Goal: Navigation & Orientation: Find specific page/section

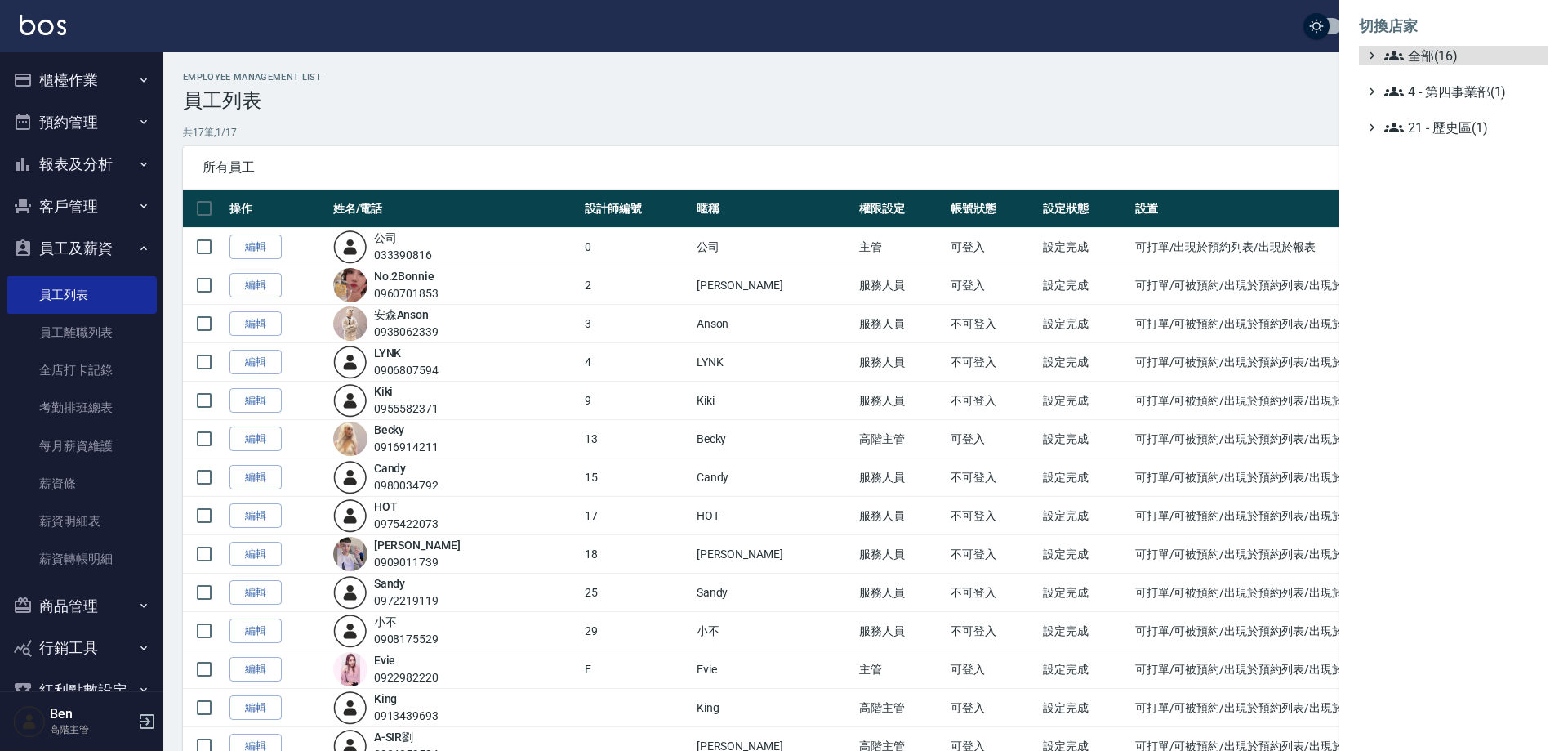
click at [1454, 50] on span "全部(16)" at bounding box center [1463, 55] width 157 height 20
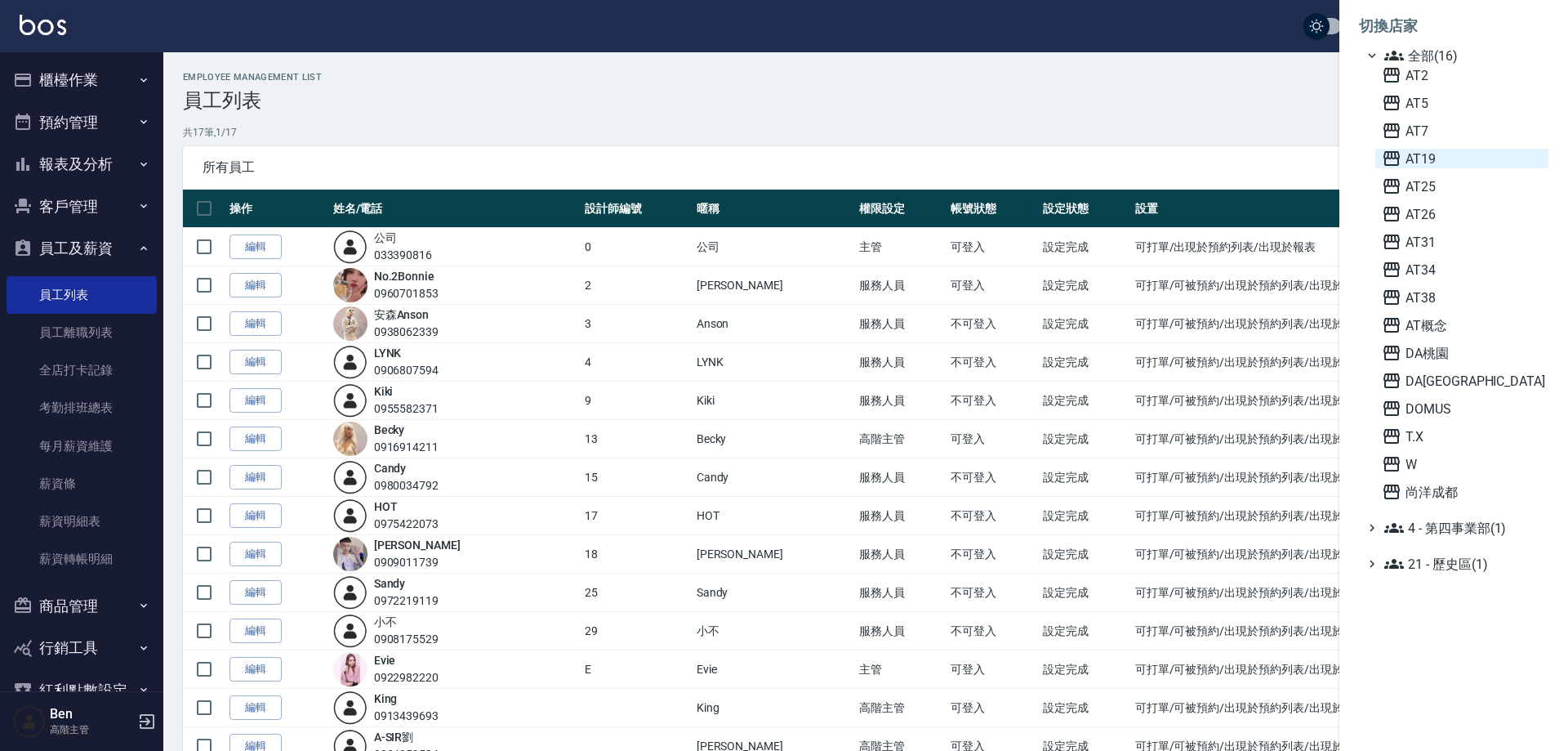
click at [1468, 156] on span "AT19" at bounding box center [1462, 158] width 160 height 20
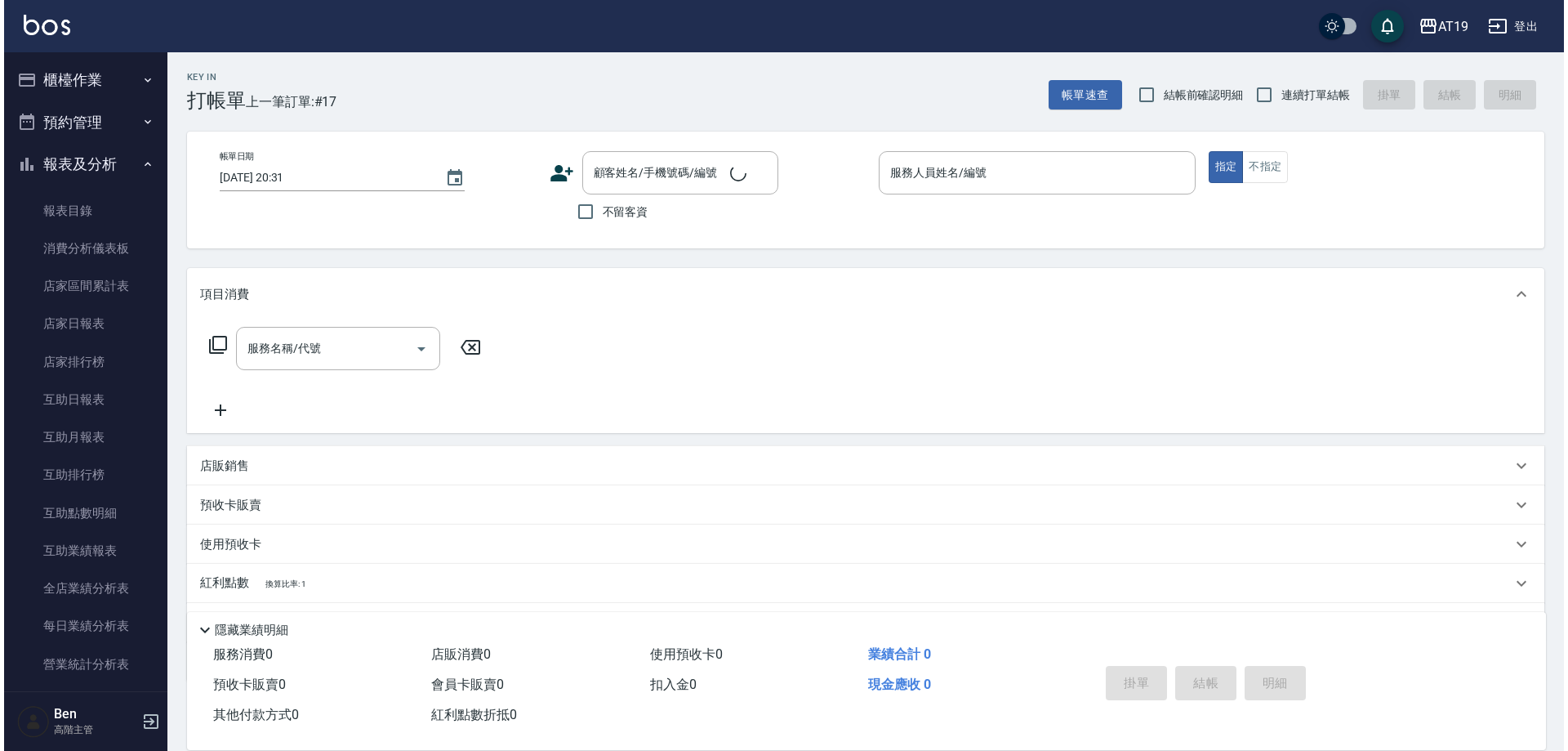
scroll to position [653, 0]
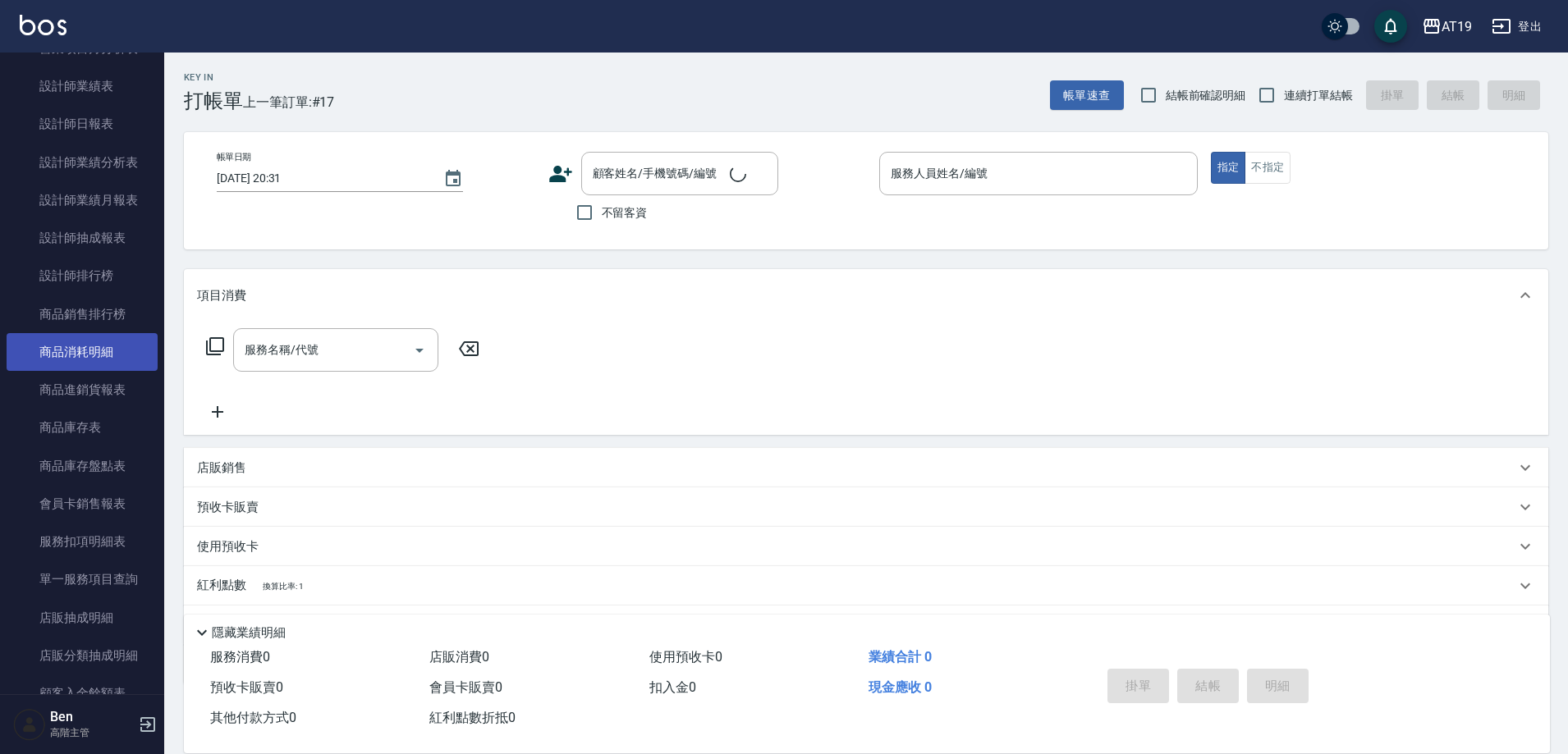
click at [98, 338] on link "商品消耗明細" at bounding box center [82, 351] width 151 height 37
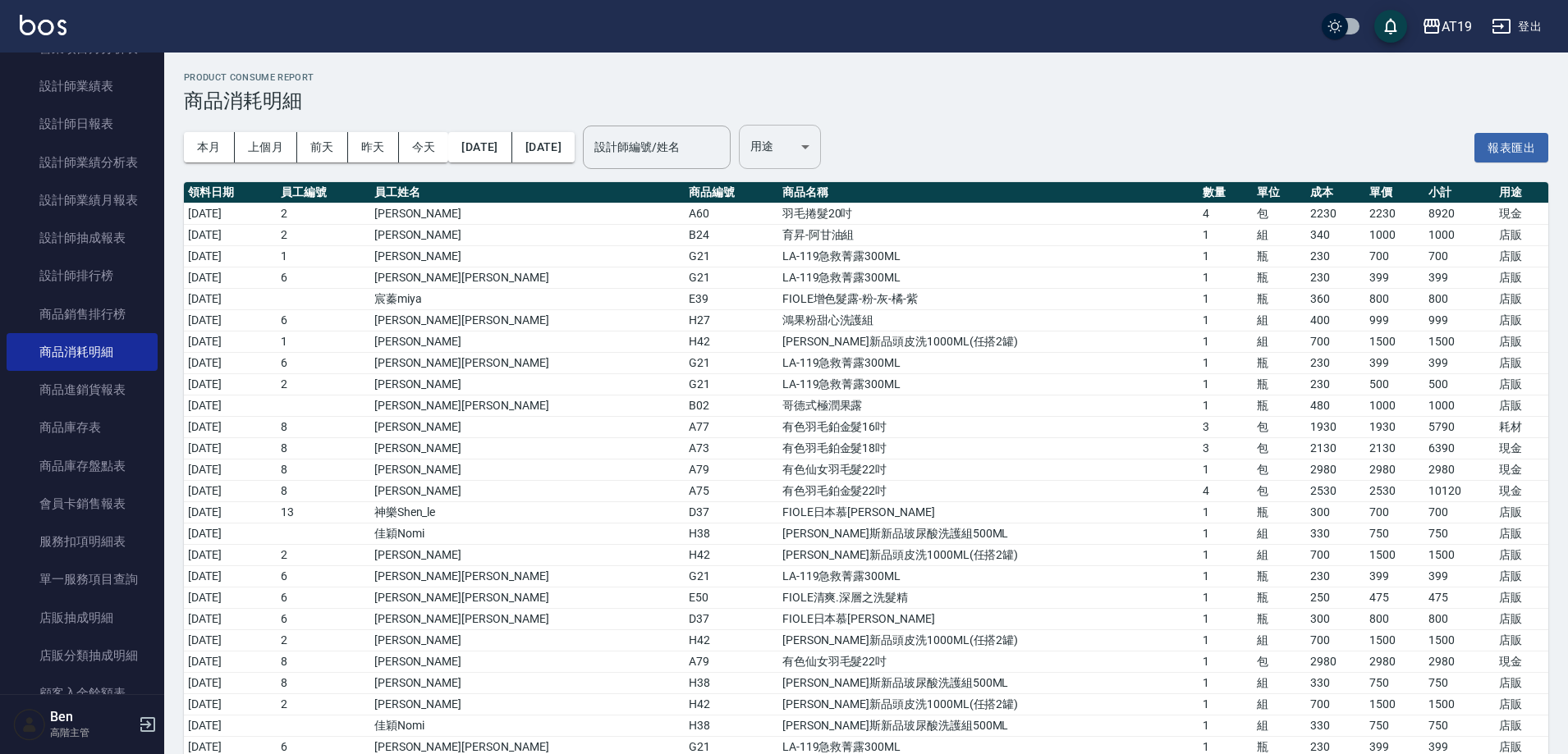
click at [861, 156] on body "AT19 登出 櫃檯作業 打帳單 帳單列表 掛單列表 座位開單 營業儀表板 現金收支登錄 高階收支登錄 材料自購登錄 每日結帳 排班表 現場電腦打卡 掃碼打卡…" at bounding box center [784, 634] width 1568 height 1269
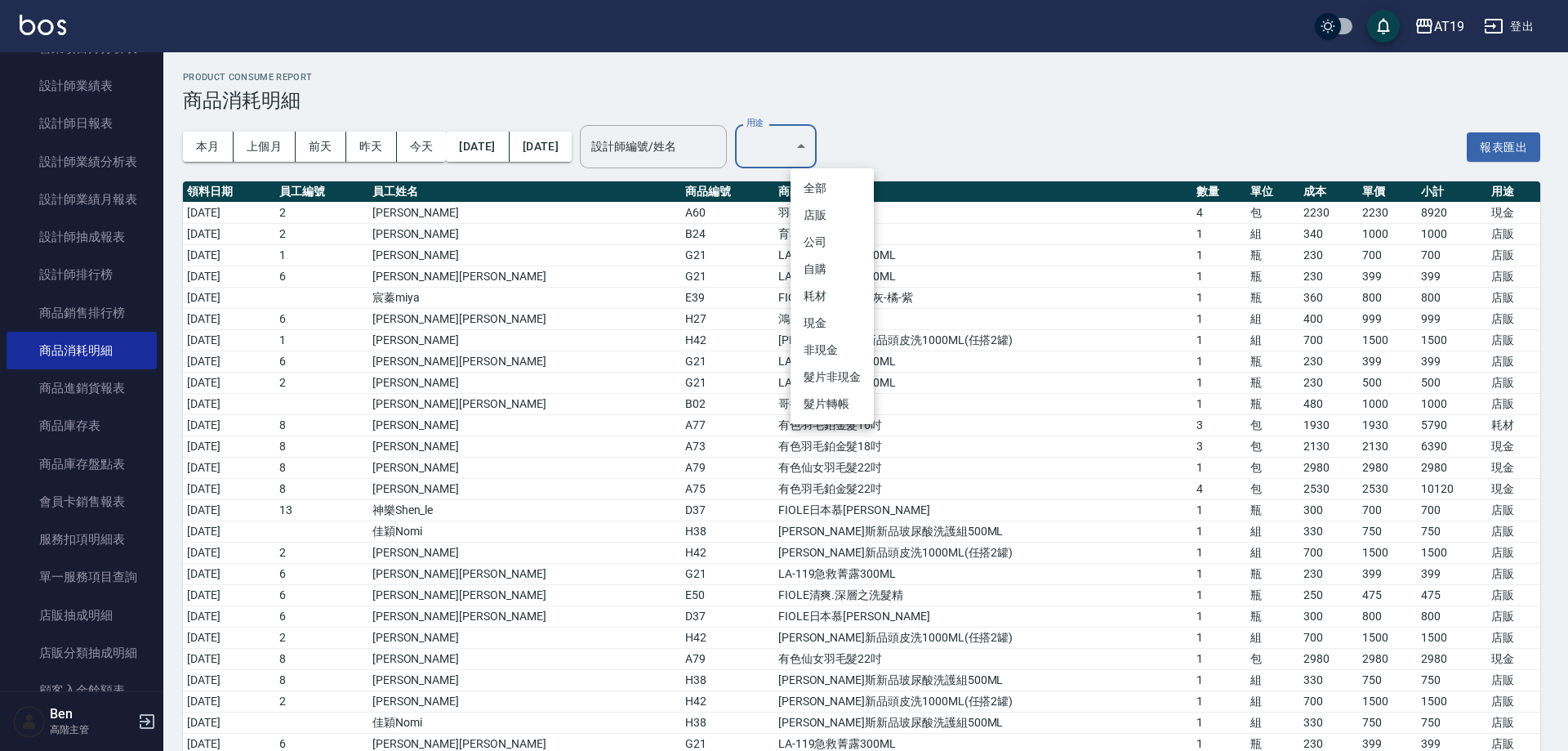
click at [1028, 375] on div at bounding box center [784, 375] width 1568 height 751
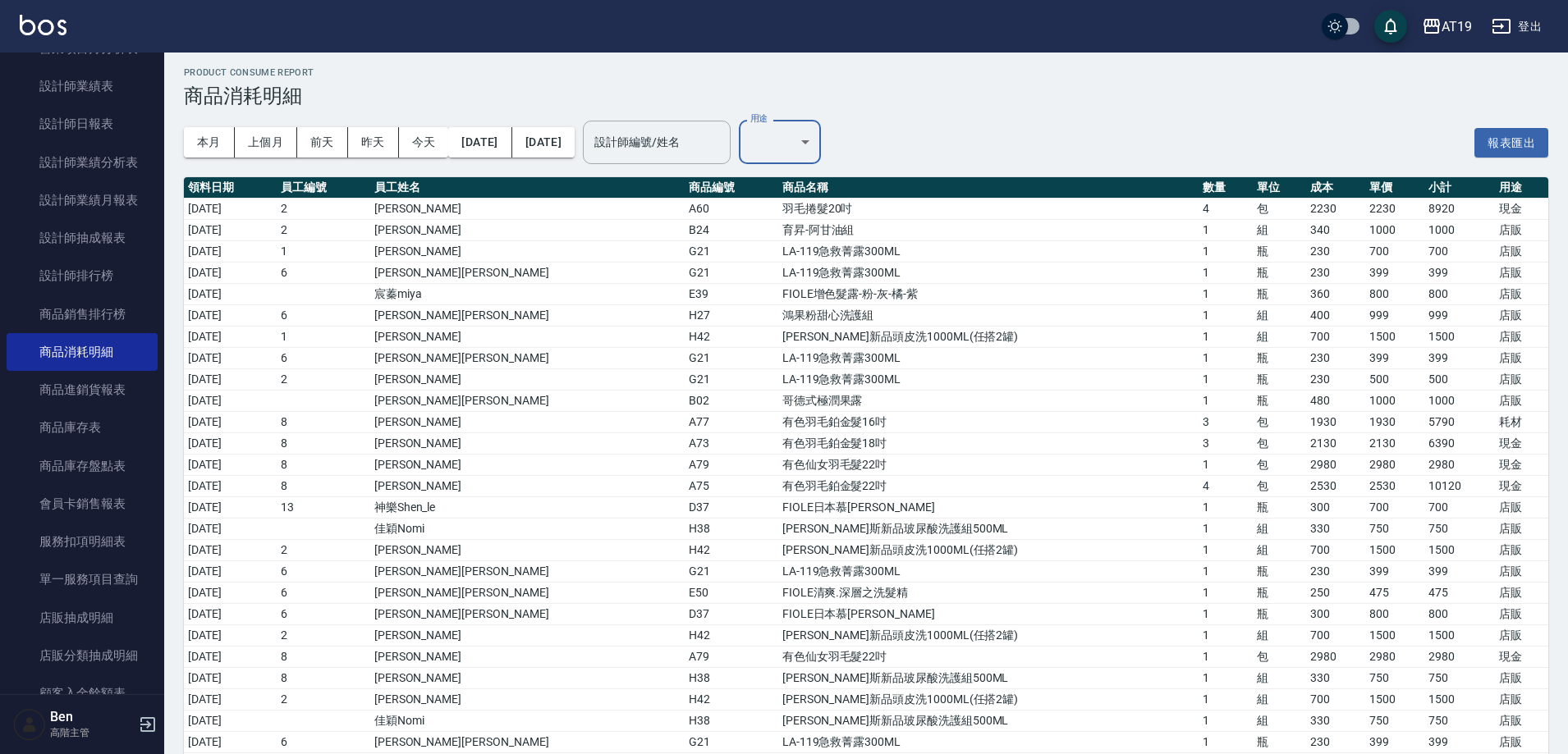
scroll to position [515, 0]
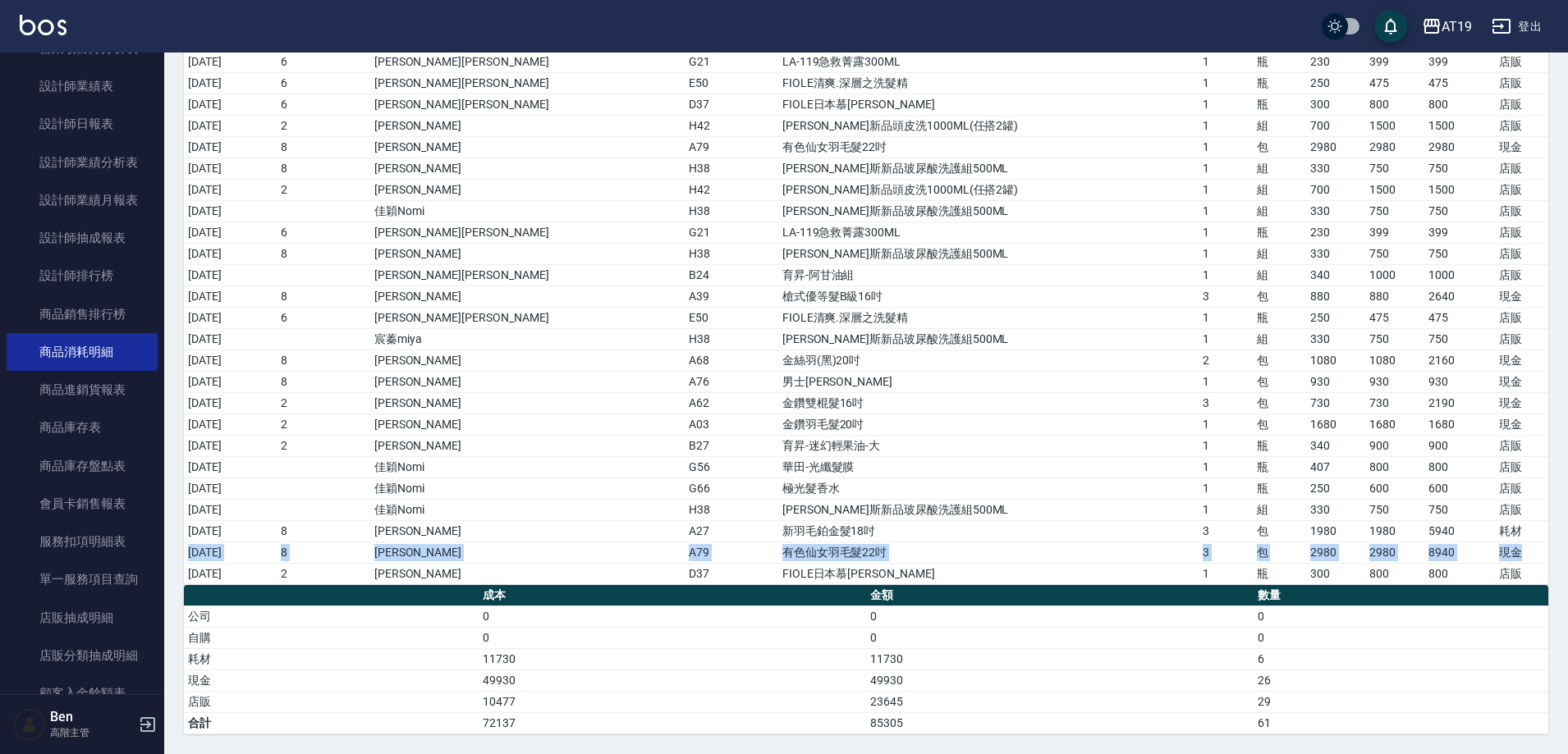
drag, startPoint x: 188, startPoint y: 553, endPoint x: 1532, endPoint y: 561, distance: 1344.0
click at [1532, 561] on tr "2025/10/14 8 Mika A79 有色仙女羽毛髮22吋 3 包 2980 2980 8940 現金" at bounding box center [866, 552] width 1364 height 22
click at [993, 551] on td "有色仙女羽毛髮22吋" at bounding box center [988, 552] width 421 height 22
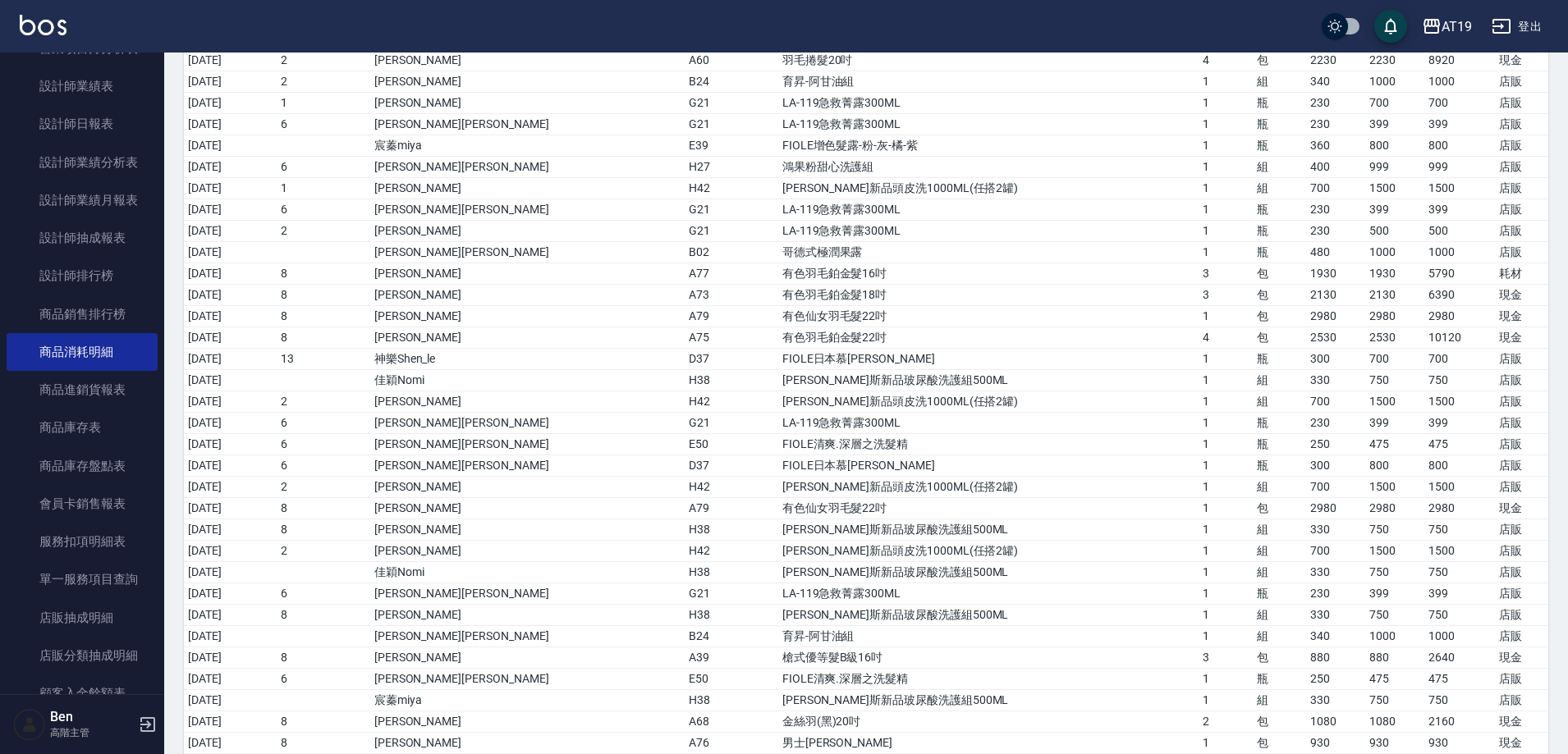
scroll to position [23, 0]
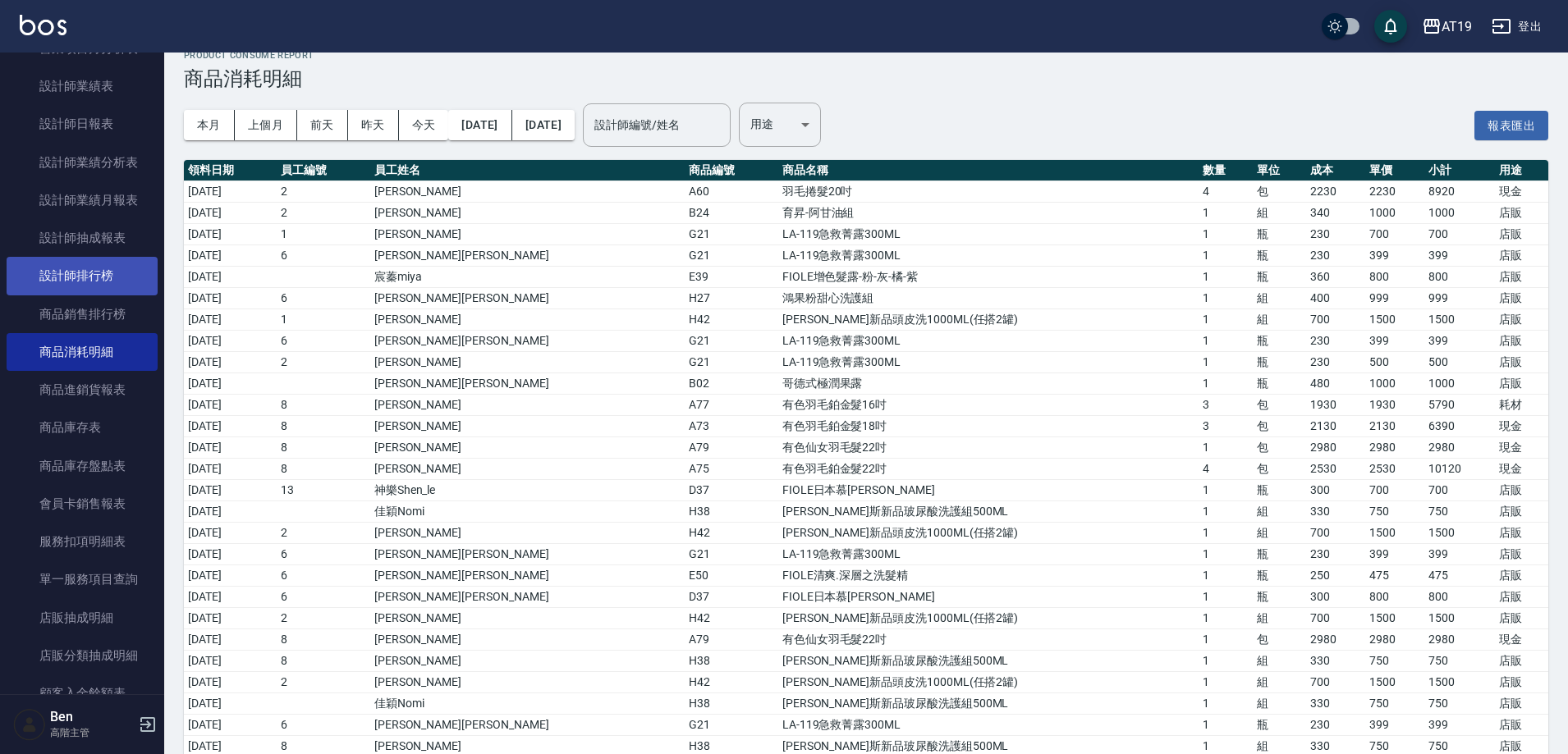
click at [62, 275] on link "設計師排行榜" at bounding box center [82, 275] width 151 height 37
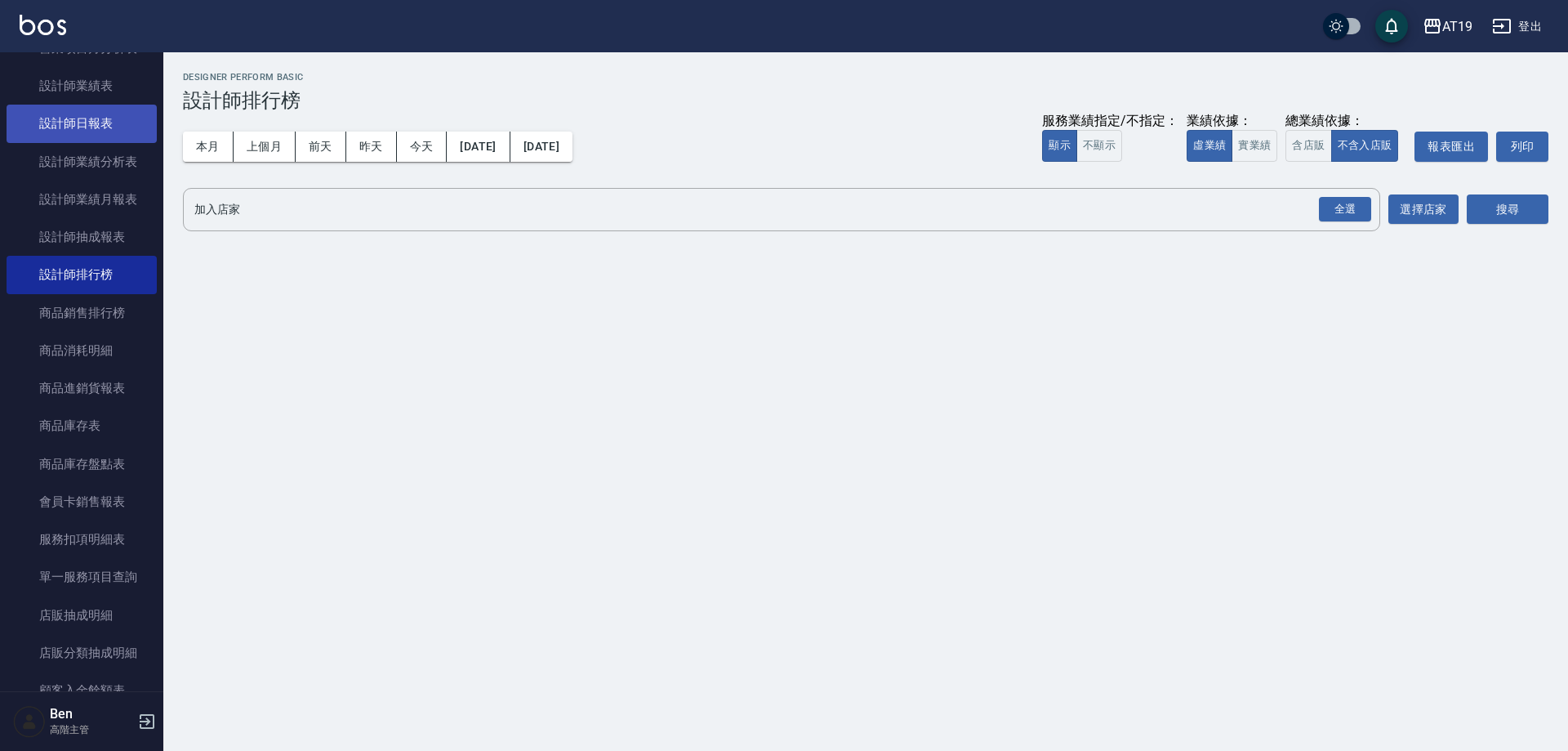
click at [102, 122] on link "設計師日報表" at bounding box center [82, 123] width 150 height 37
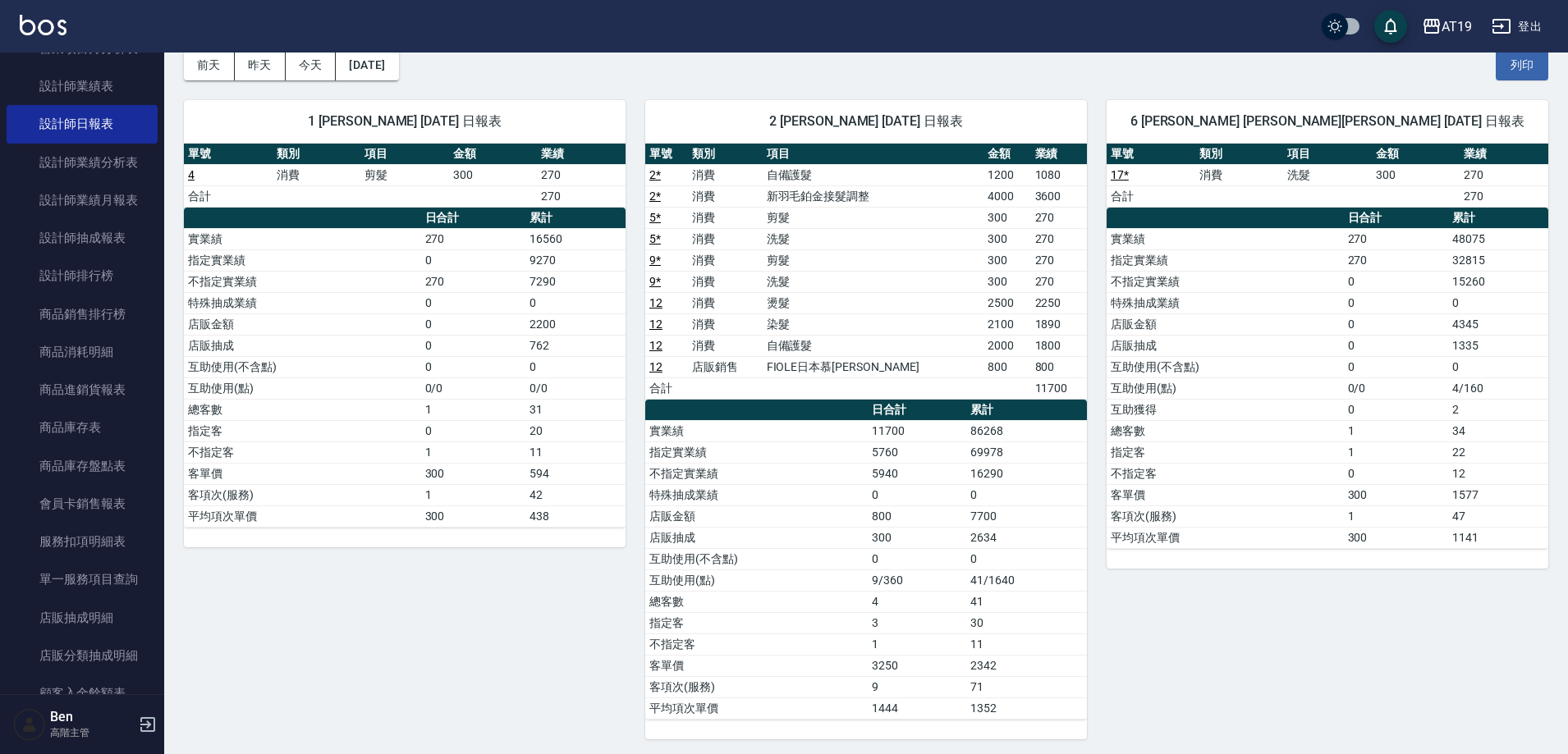
scroll to position [656, 0]
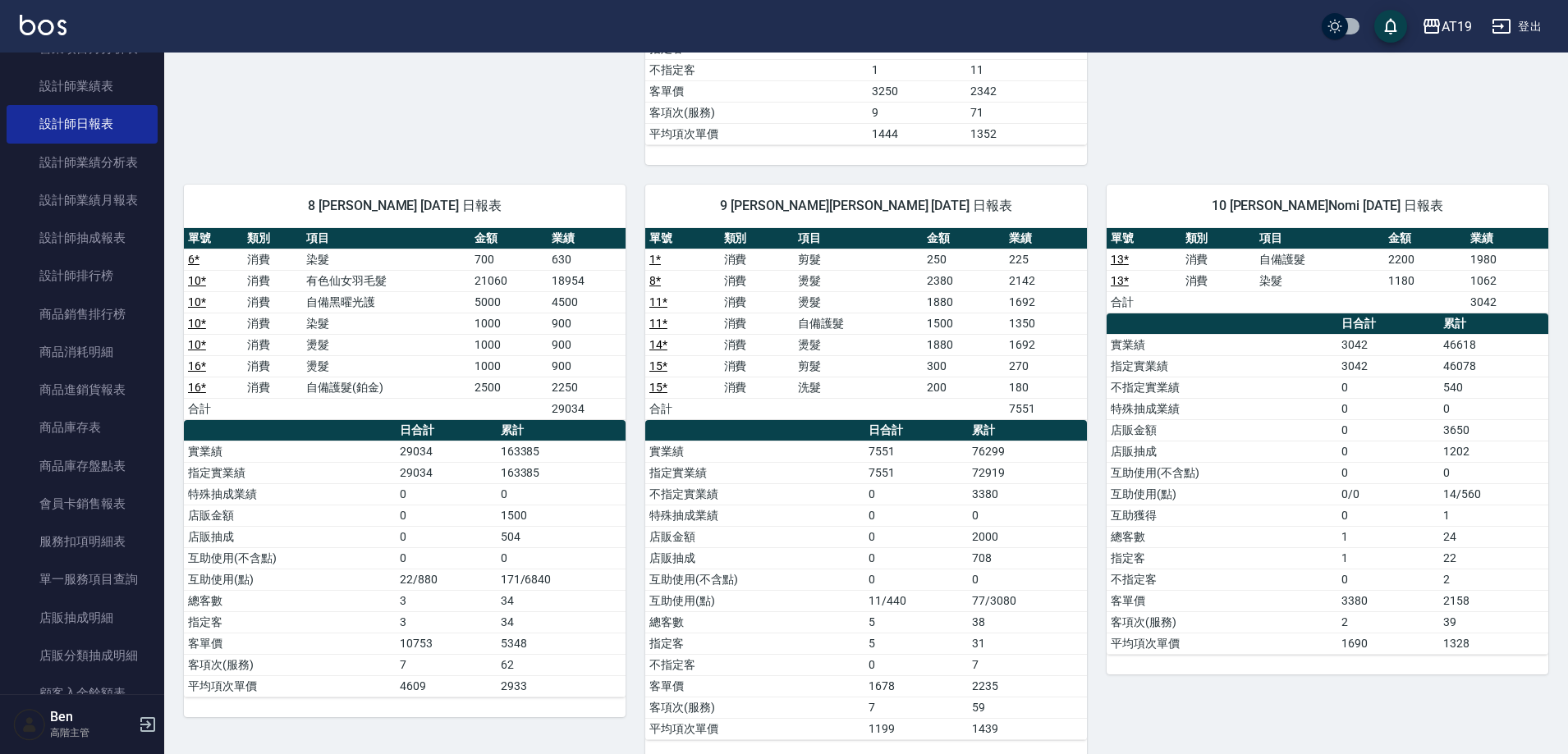
click at [1533, 12] on button "登出" at bounding box center [1516, 26] width 63 height 30
